Goal: Information Seeking & Learning: Learn about a topic

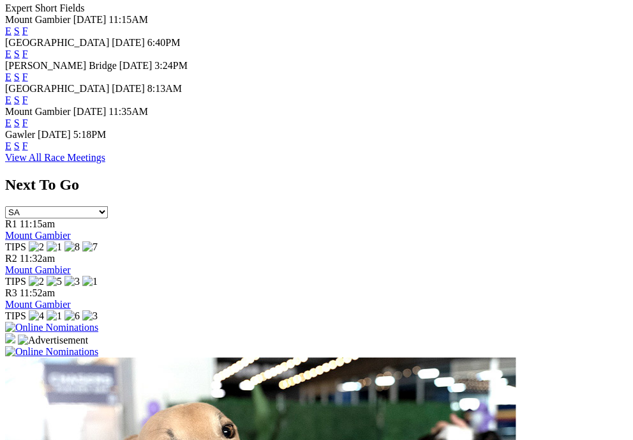
scroll to position [731, 0]
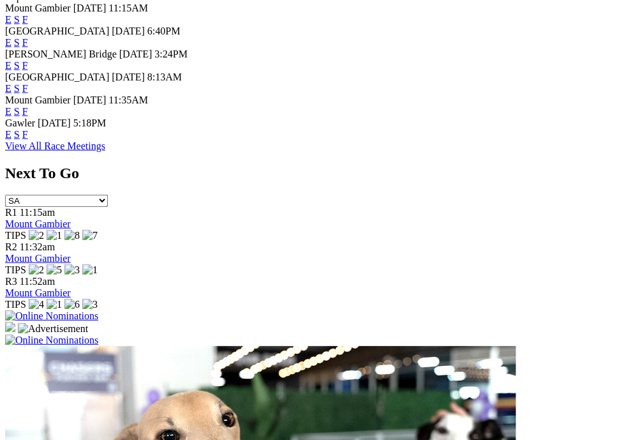
click at [11, 140] on link "E" at bounding box center [8, 134] width 6 height 11
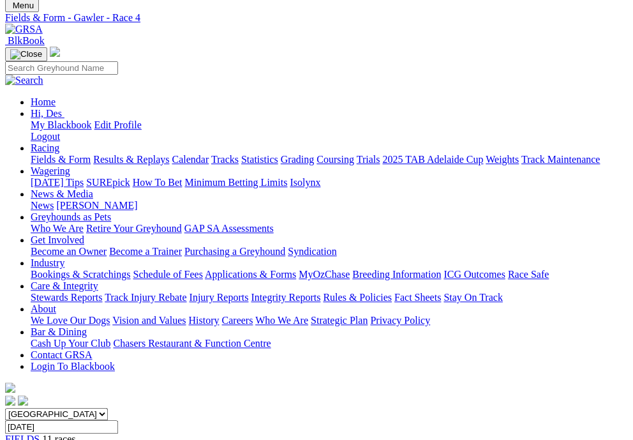
scroll to position [69, 0]
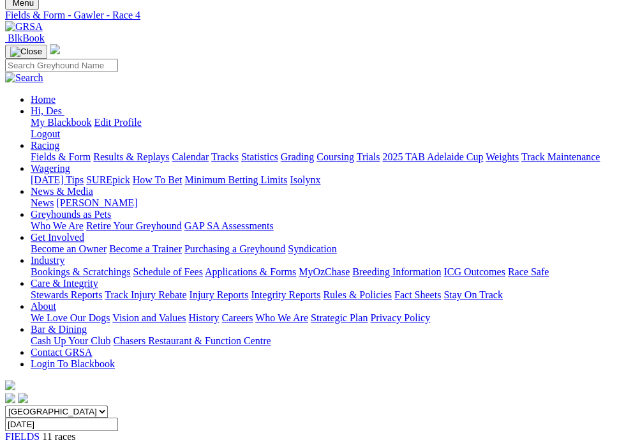
scroll to position [67, 0]
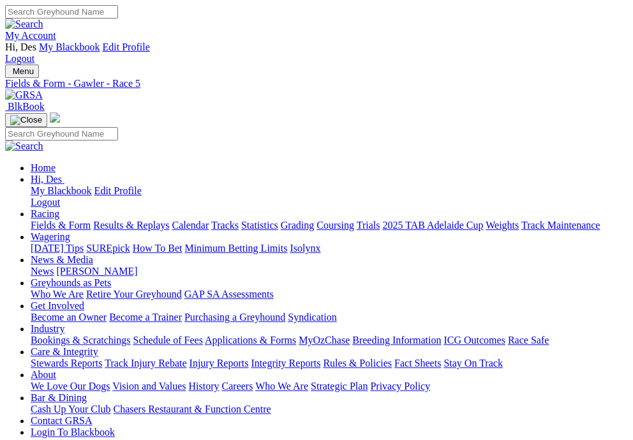
click at [239, 78] on div "Fields & Form - Gawler - Race 1" at bounding box center [316, 83] width 623 height 11
click at [244, 78] on div "Fields & Form - Gawler - Race 1" at bounding box center [316, 83] width 623 height 11
click at [279, 78] on div "Fields & Form - Gawler - Race 1" at bounding box center [316, 83] width 623 height 11
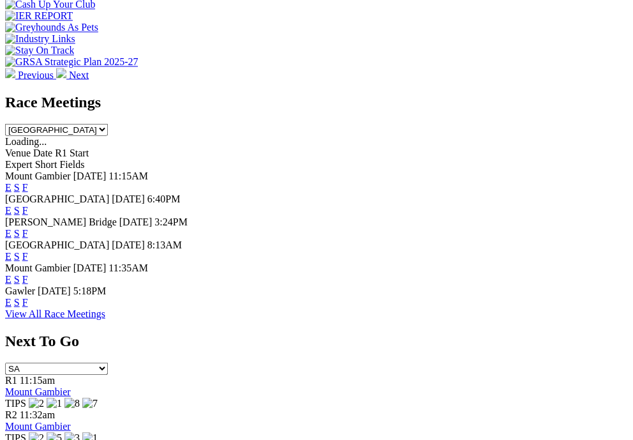
scroll to position [567, 0]
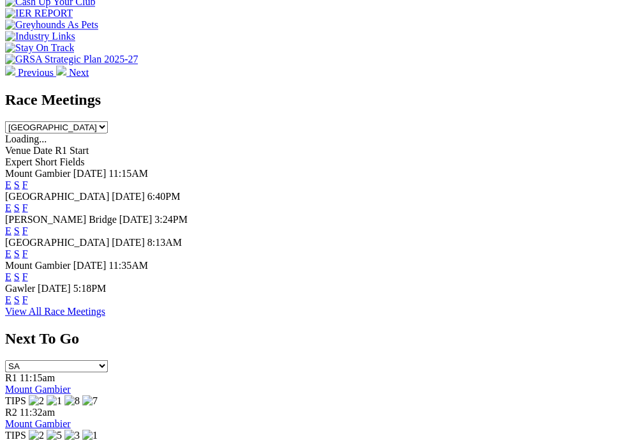
click at [11, 258] on link "E" at bounding box center [8, 253] width 6 height 11
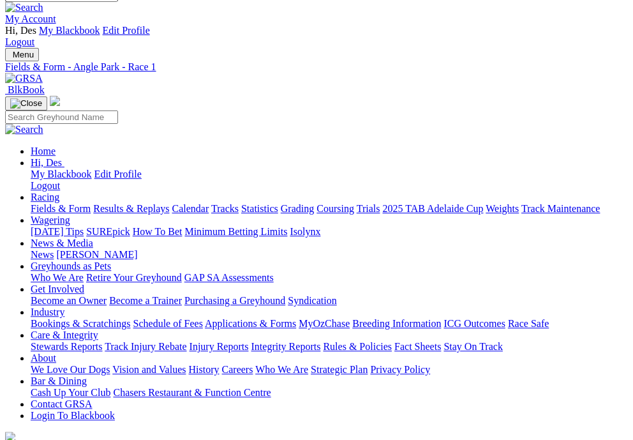
scroll to position [13, 0]
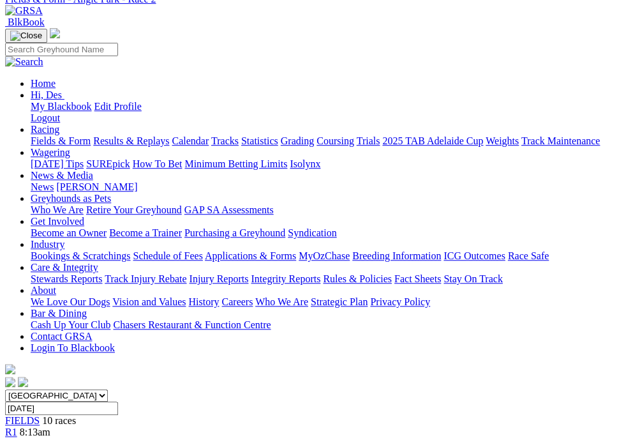
scroll to position [70, 0]
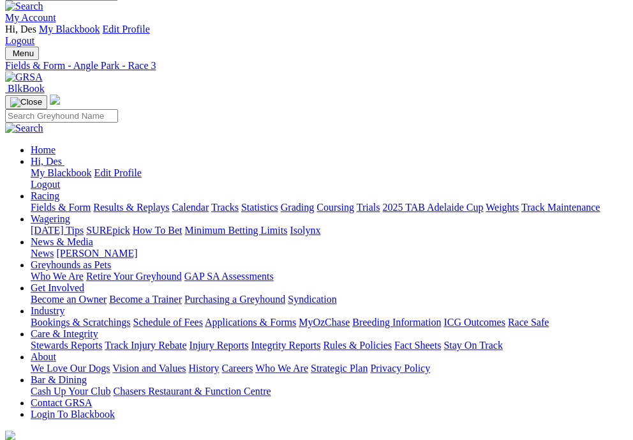
scroll to position [24, 0]
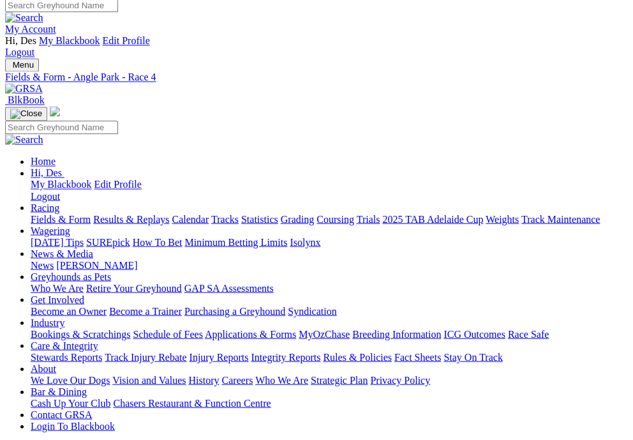
scroll to position [8, 0]
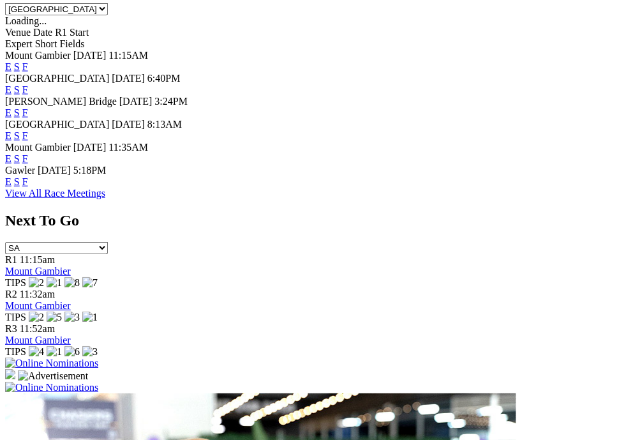
scroll to position [703, 0]
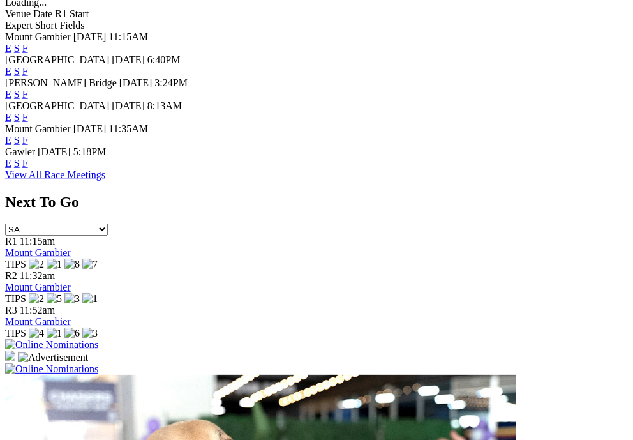
click at [11, 168] on link "E" at bounding box center [8, 163] width 6 height 11
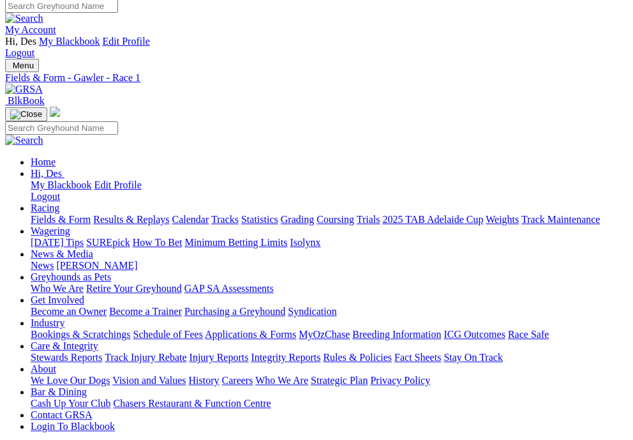
scroll to position [4, 0]
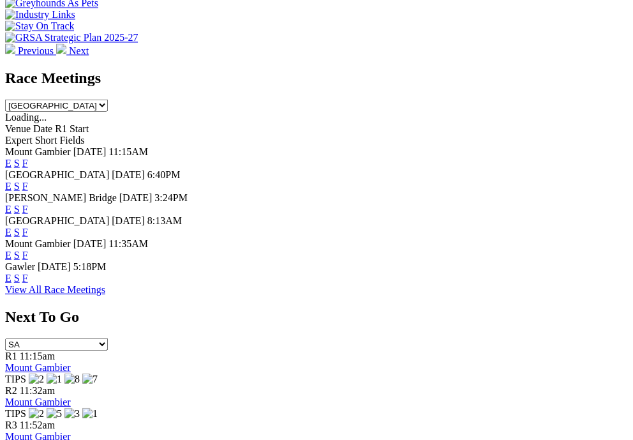
scroll to position [590, 0]
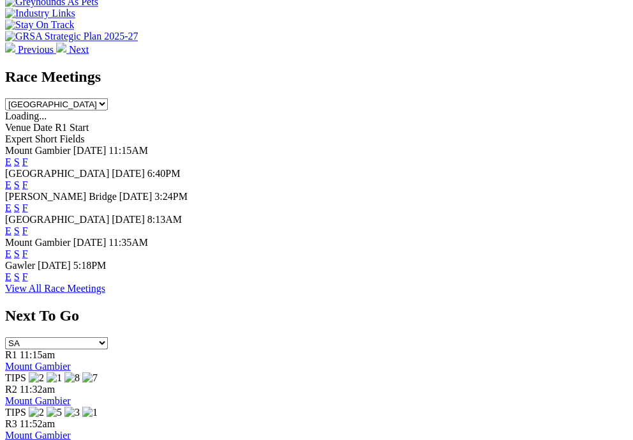
click at [11, 235] on link "E" at bounding box center [8, 230] width 6 height 11
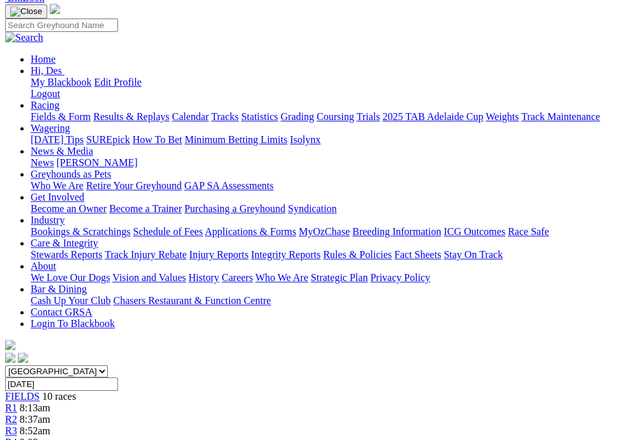
scroll to position [109, 0]
